Goal: Information Seeking & Learning: Learn about a topic

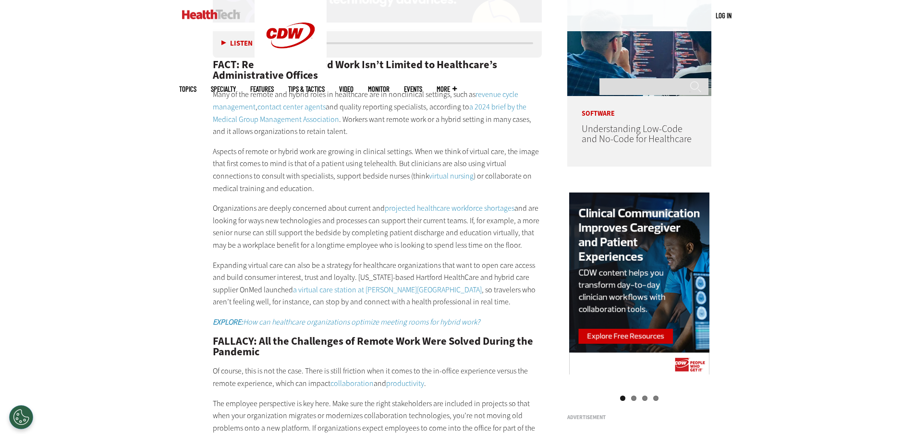
scroll to position [961, 0]
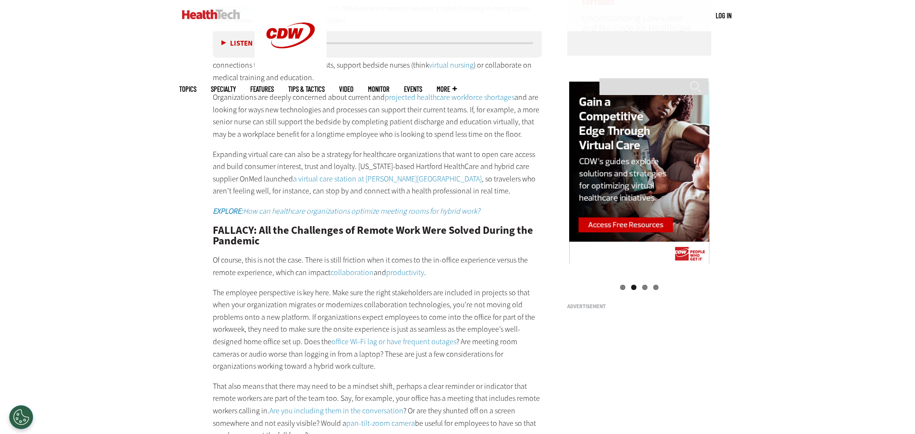
click at [434, 171] on p "Expanding virtual care can also be a strategy for healthcare organizations that…" at bounding box center [378, 172] width 330 height 49
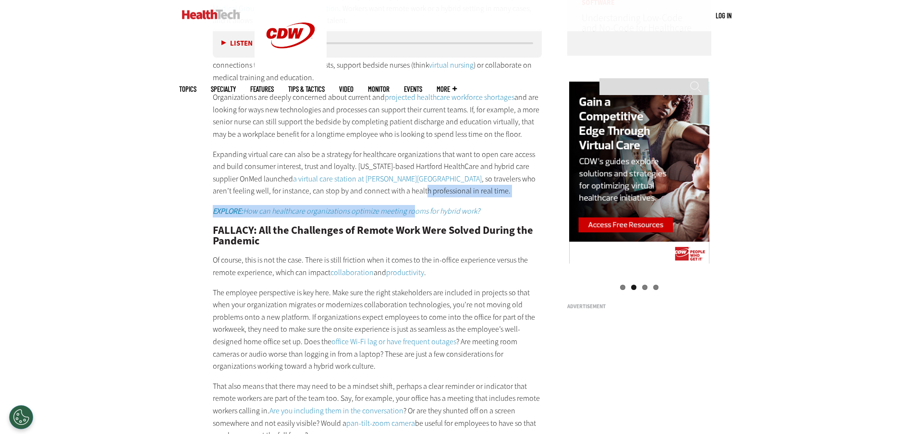
drag, startPoint x: 405, startPoint y: 190, endPoint x: 414, endPoint y: 201, distance: 14.4
click at [414, 201] on div "FACT: Remote and Hybrid Work Isn’t Limited to Healthcare’s Administrative Offic…" at bounding box center [378, 310] width 330 height 765
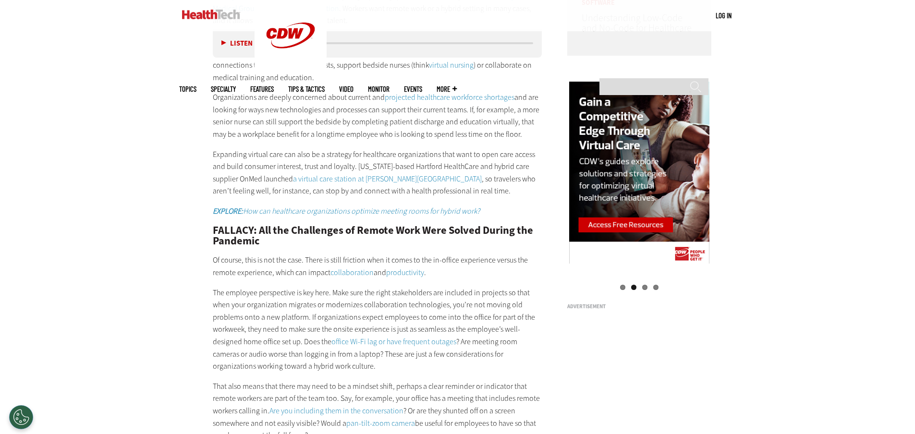
click at [426, 200] on div "FACT: Remote and Hybrid Work Isn’t Limited to Healthcare’s Administrative Offic…" at bounding box center [378, 310] width 330 height 765
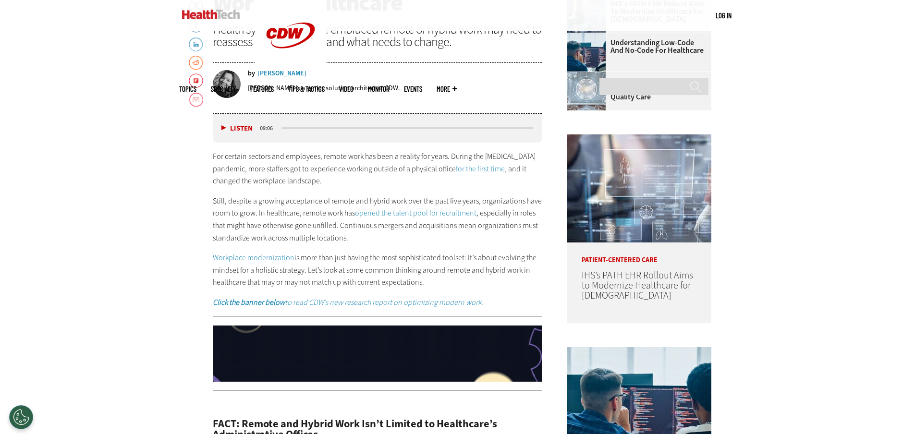
scroll to position [0, 0]
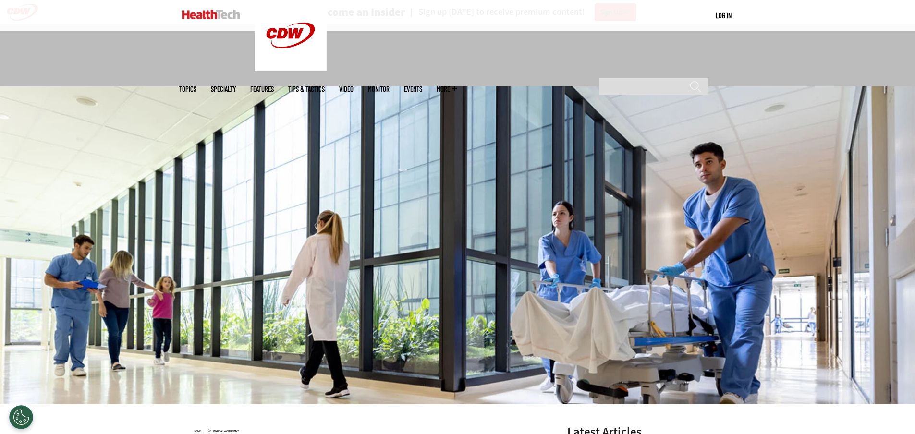
drag, startPoint x: 804, startPoint y: 224, endPoint x: 804, endPoint y: 29, distance: 194.6
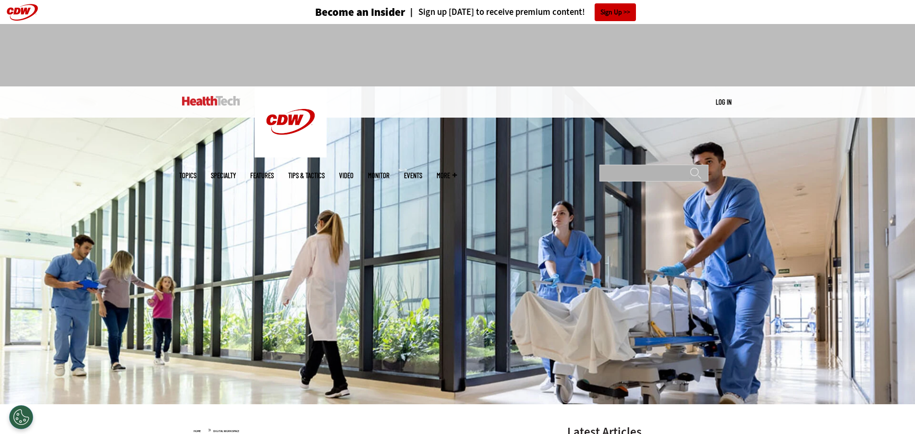
drag, startPoint x: 889, startPoint y: 0, endPoint x: 615, endPoint y: 96, distance: 290.0
click at [615, 165] on input "Search" at bounding box center [654, 173] width 109 height 17
click at [621, 165] on input "Search" at bounding box center [654, 173] width 109 height 17
type input "**********"
click at [690, 167] on input "******" at bounding box center [696, 176] width 12 height 19
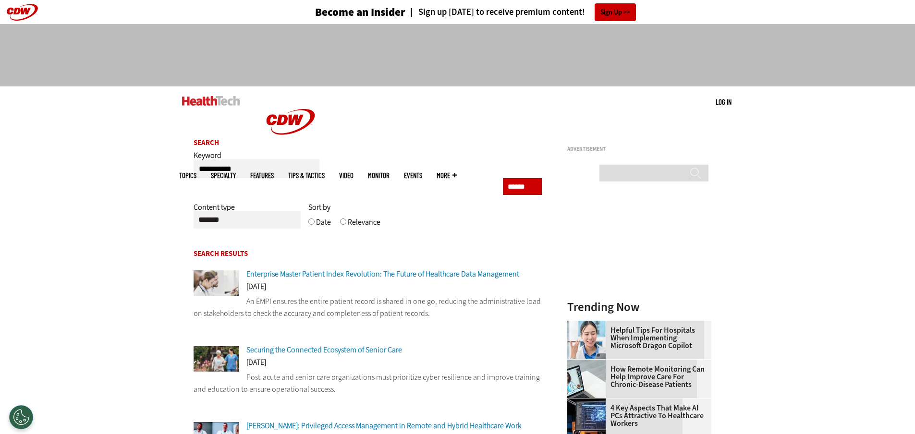
drag, startPoint x: 632, startPoint y: 150, endPoint x: 628, endPoint y: 157, distance: 7.3
